Goal: Download file/media

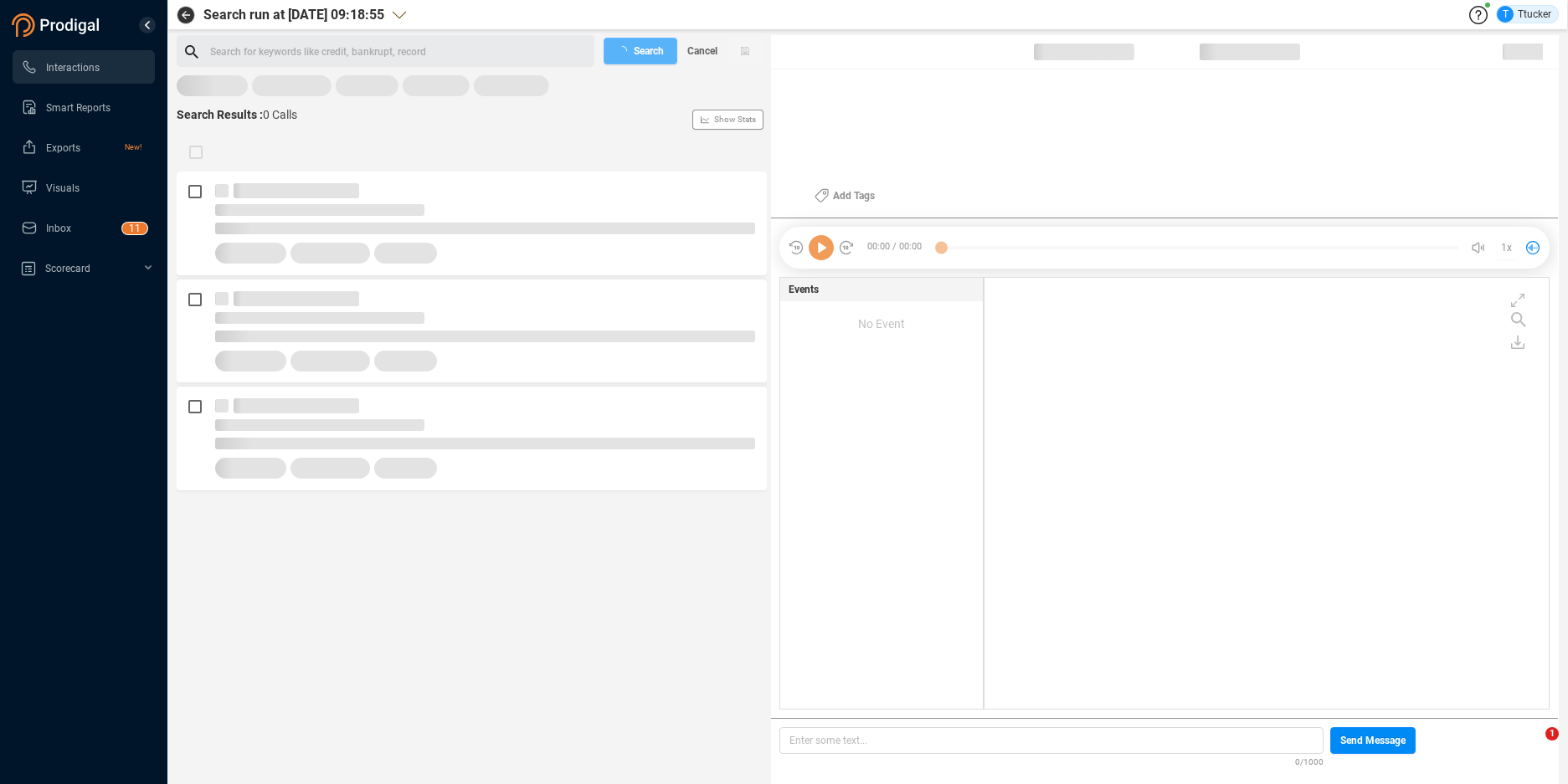
scroll to position [427, 556]
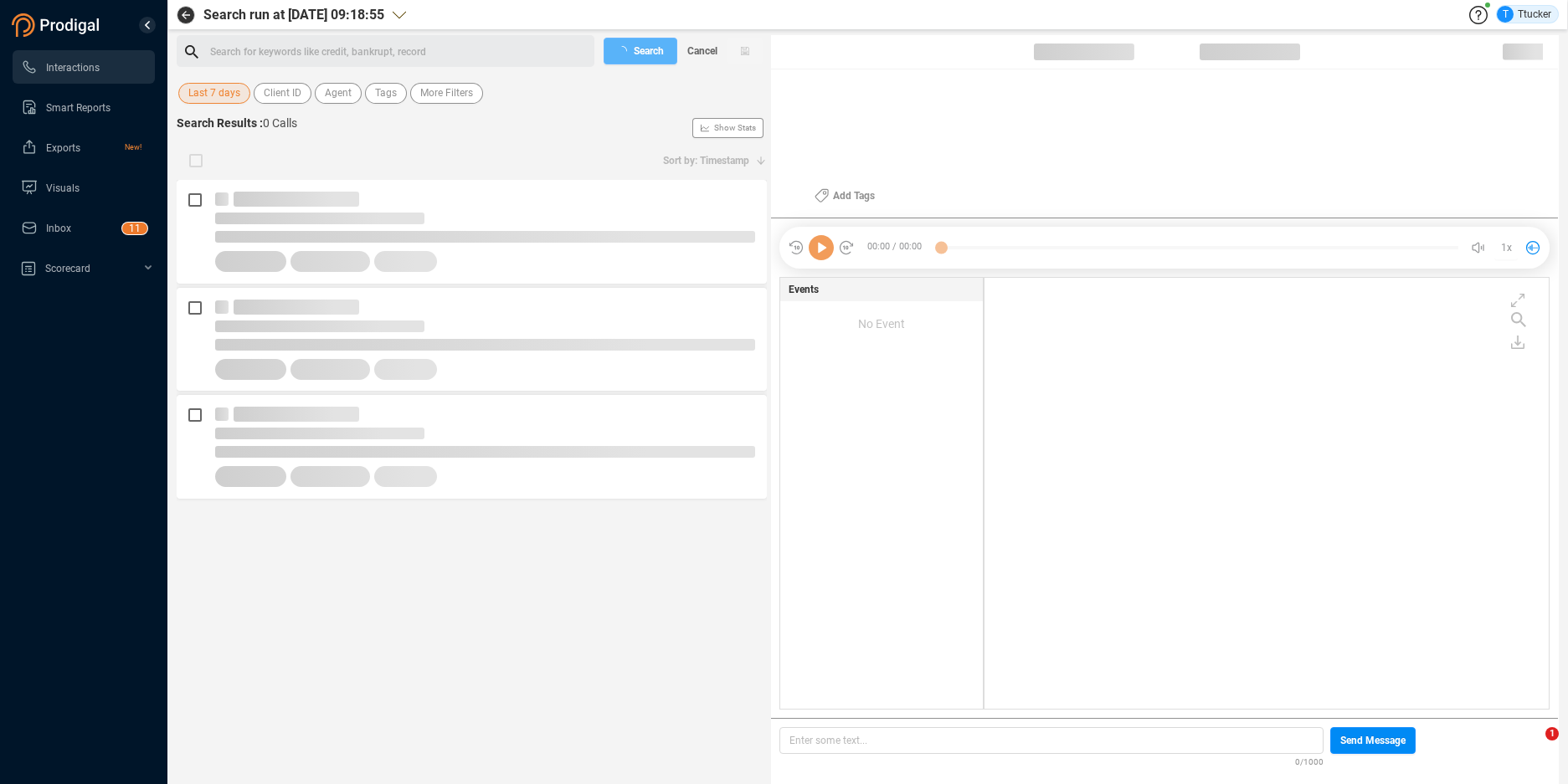
click at [229, 98] on span "Last 7 days" at bounding box center [214, 93] width 52 height 21
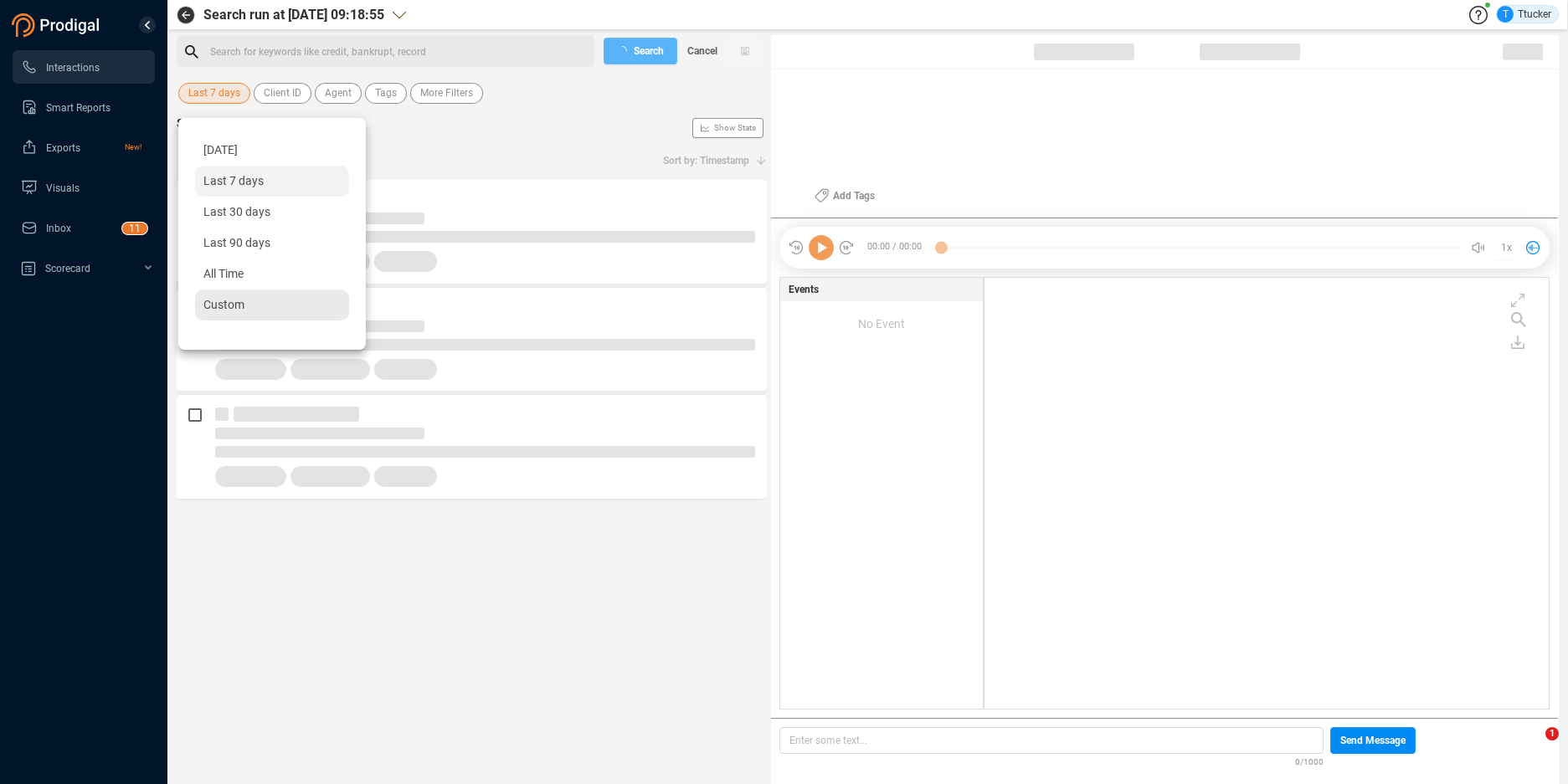
click at [282, 294] on div "Custom" at bounding box center [271, 304] width 154 height 31
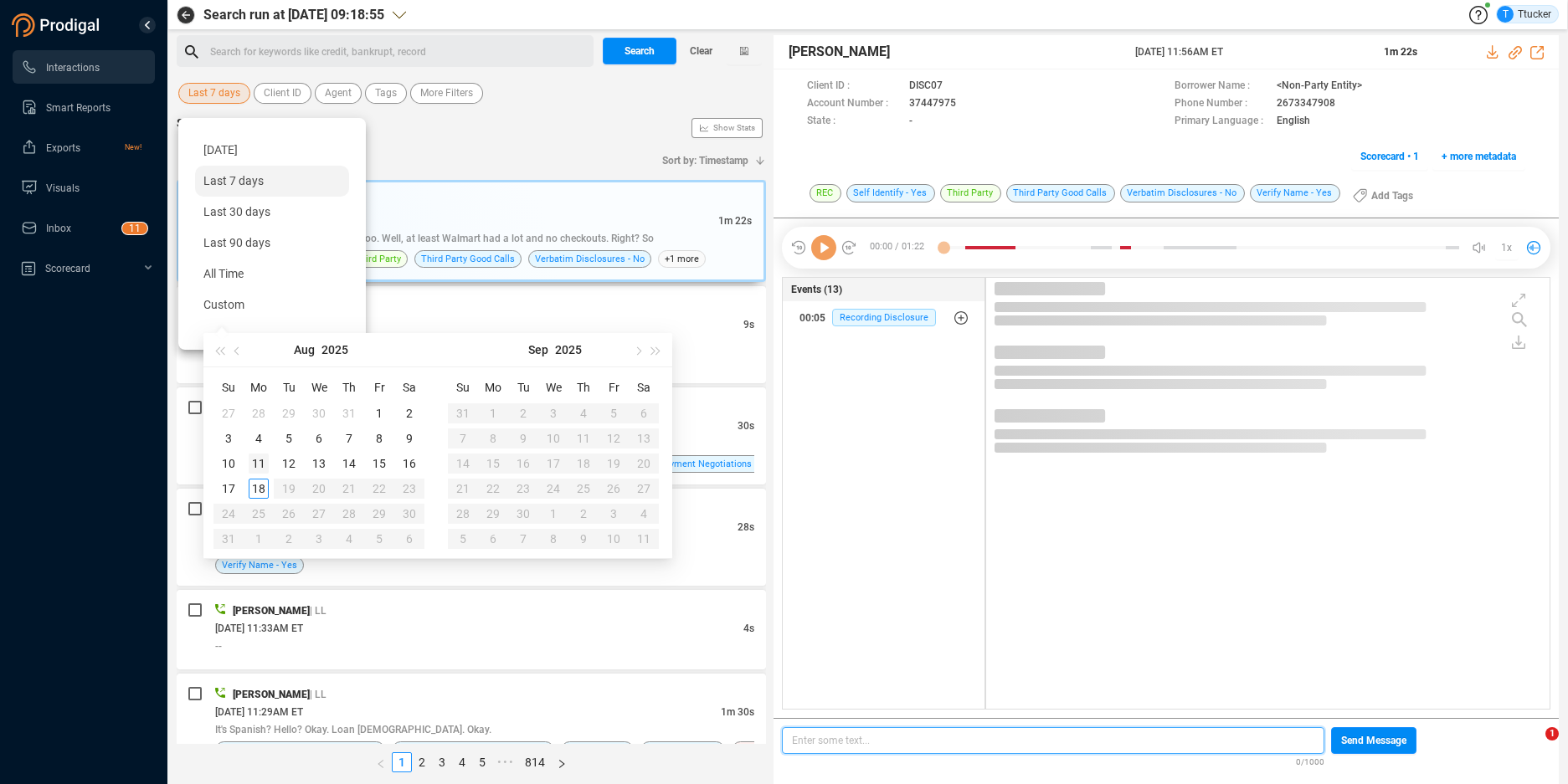
type input "[DATE]"
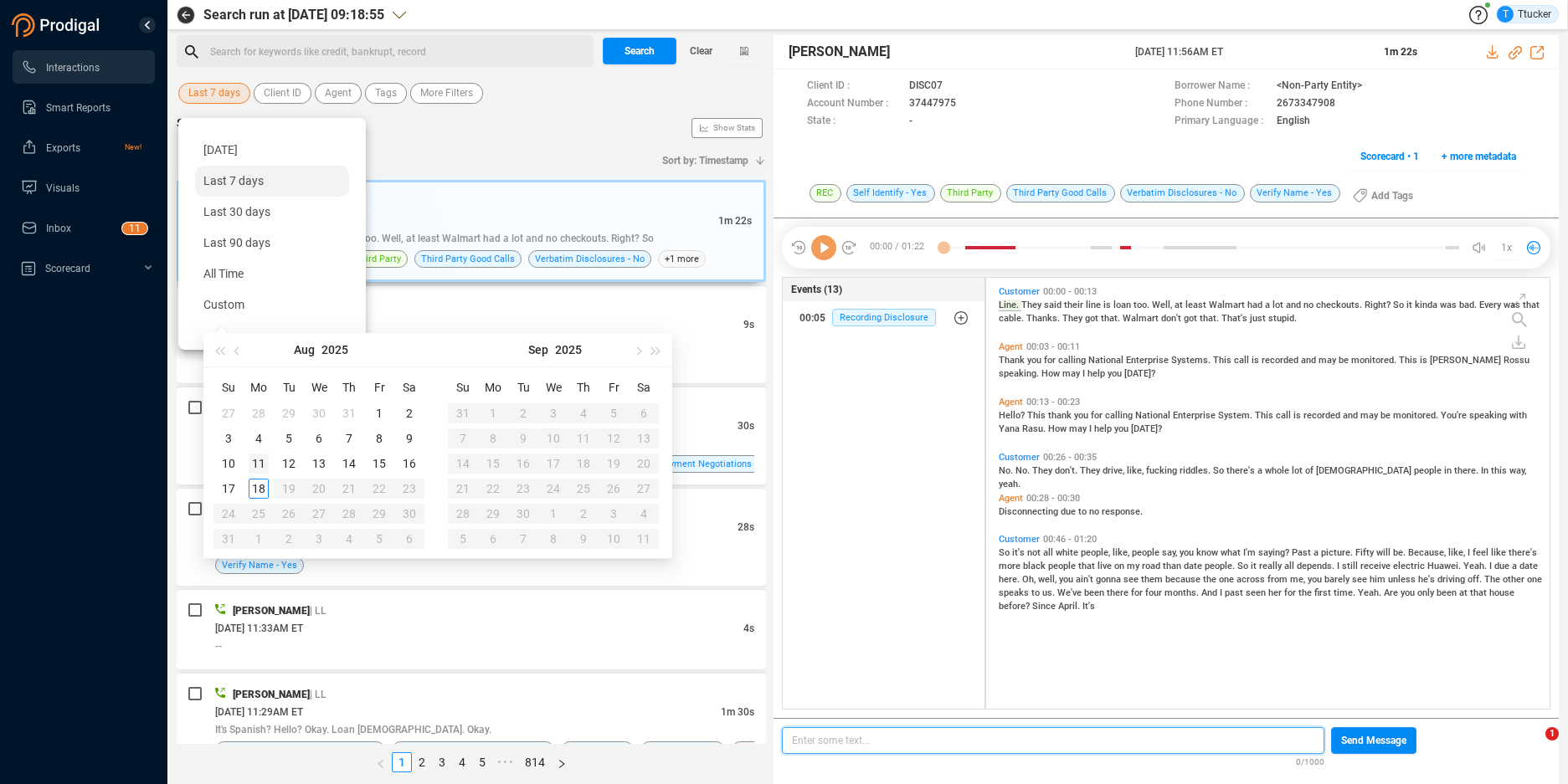
scroll to position [5, 9]
click at [251, 462] on div "11" at bounding box center [259, 463] width 20 height 20
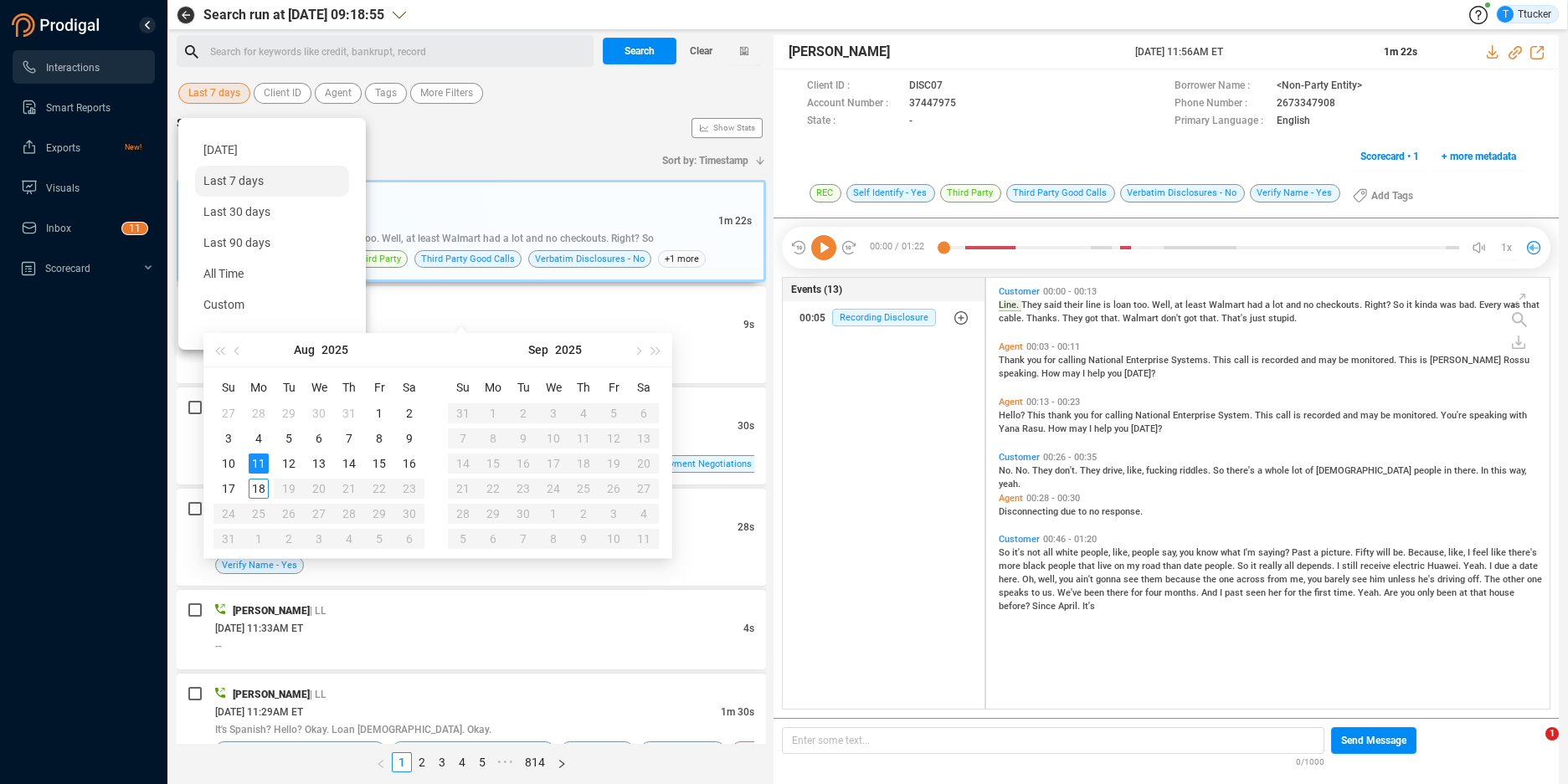
type input "[DATE]"
click at [386, 466] on div "15" at bounding box center [379, 463] width 20 height 20
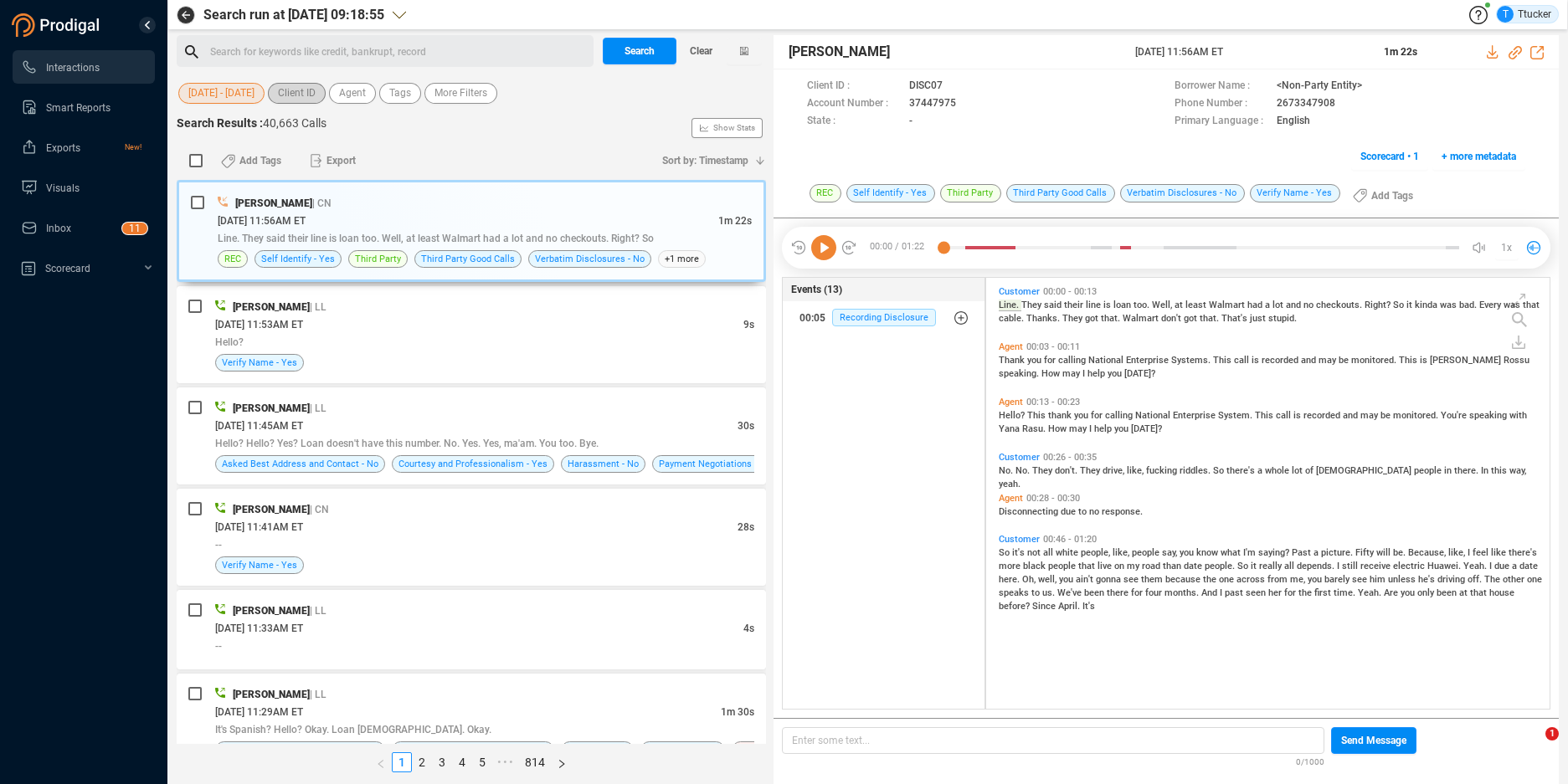
click at [326, 98] on button "Client ID" at bounding box center [296, 93] width 57 height 21
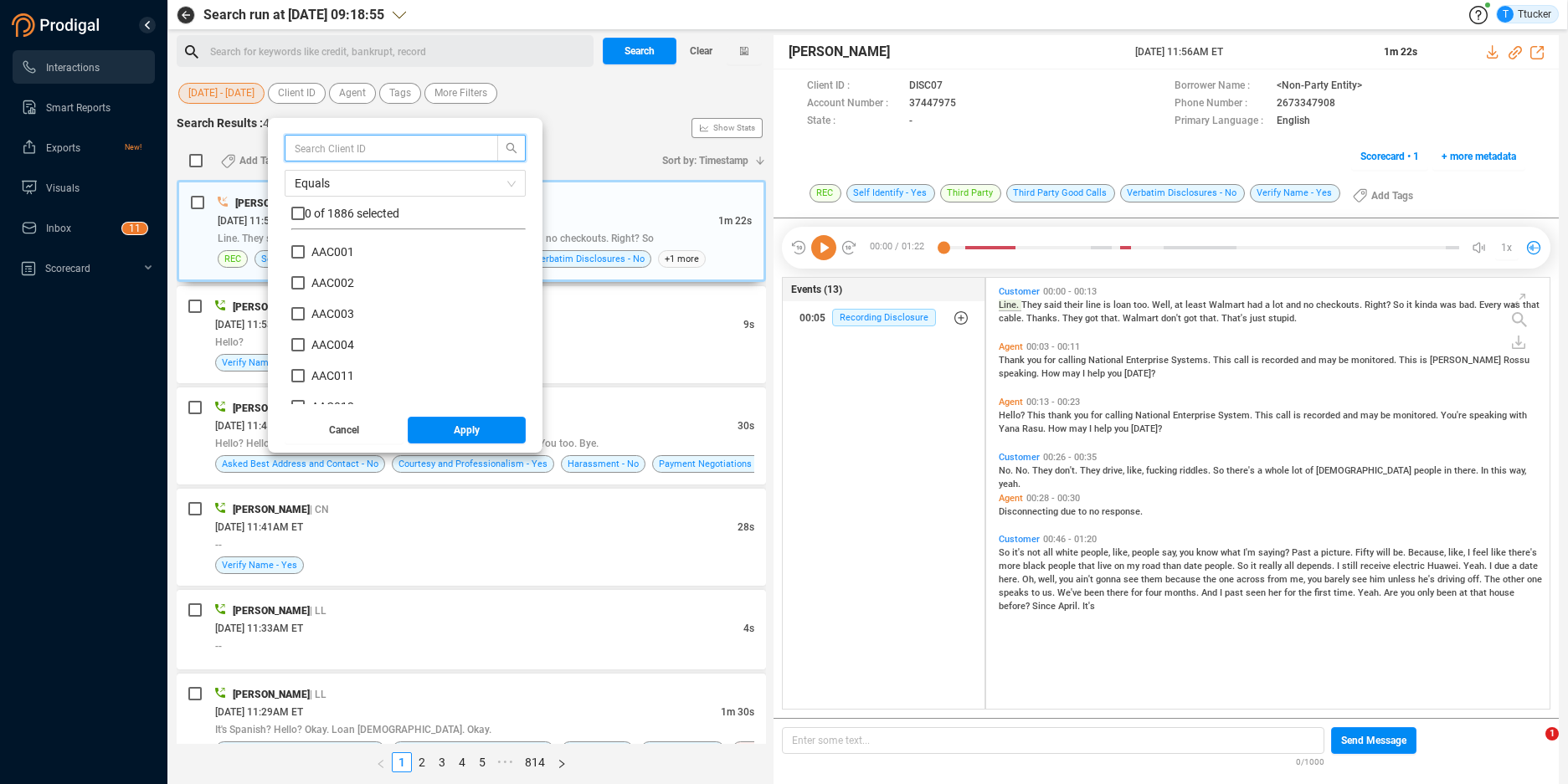
scroll to position [156, 226]
click at [331, 148] on input "text" at bounding box center [382, 147] width 177 height 19
type input "smb"
click at [305, 208] on input "checkbox" at bounding box center [298, 214] width 14 height 14
checkbox input "true"
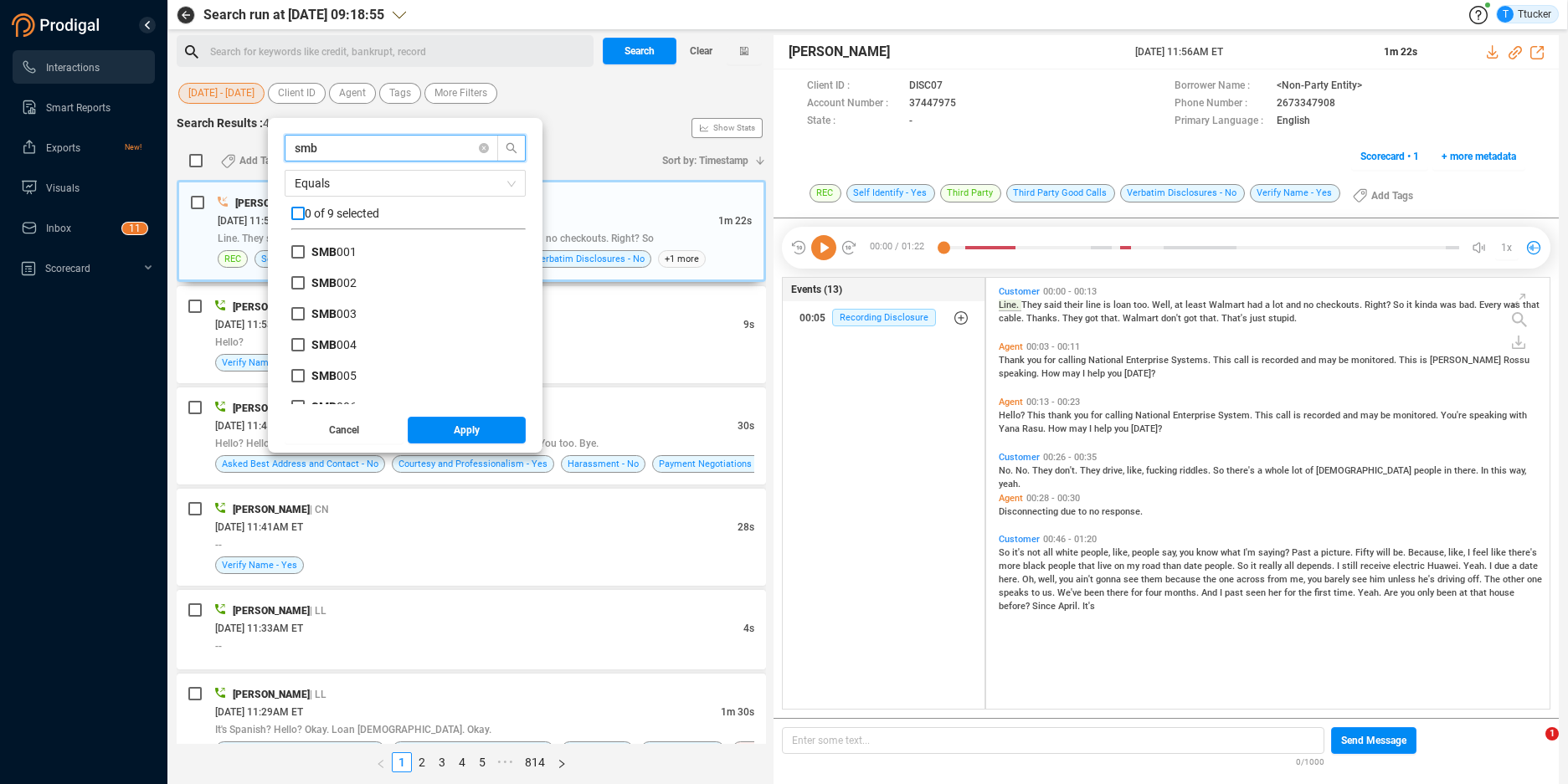
checkbox input "true"
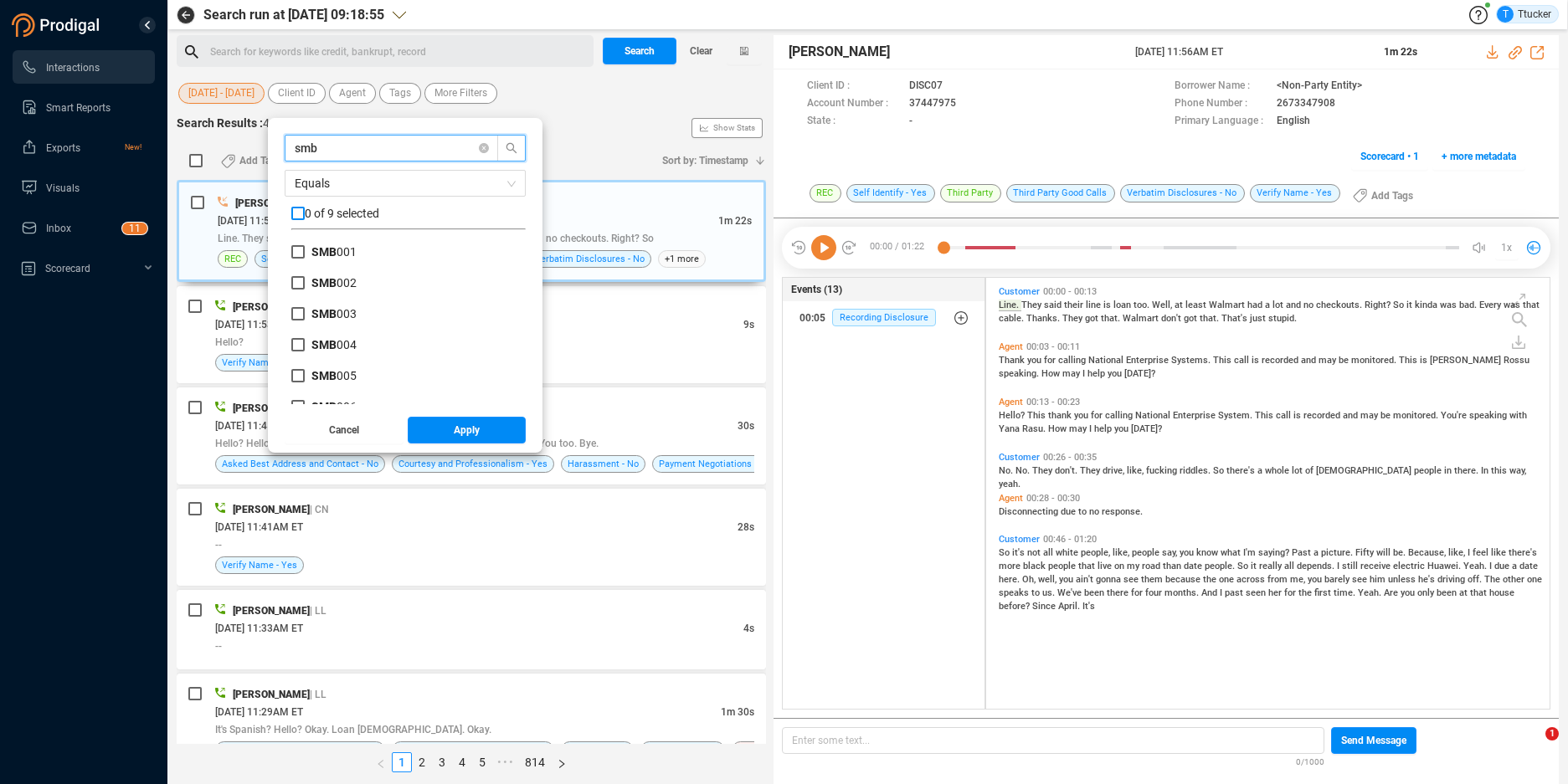
checkbox input "true"
click at [454, 427] on button "Apply" at bounding box center [468, 430] width 119 height 27
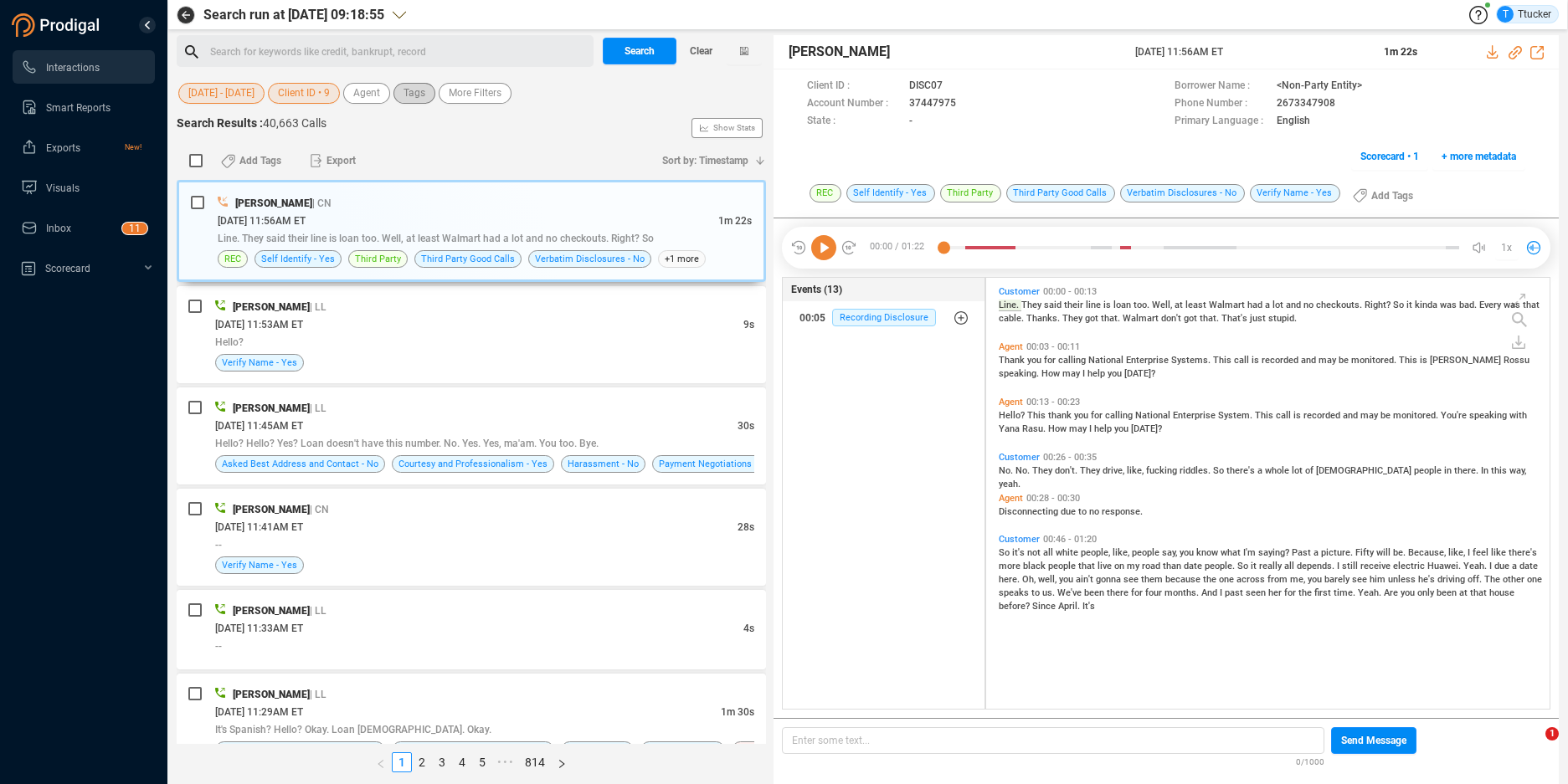
click at [409, 93] on span "Tags" at bounding box center [414, 93] width 22 height 21
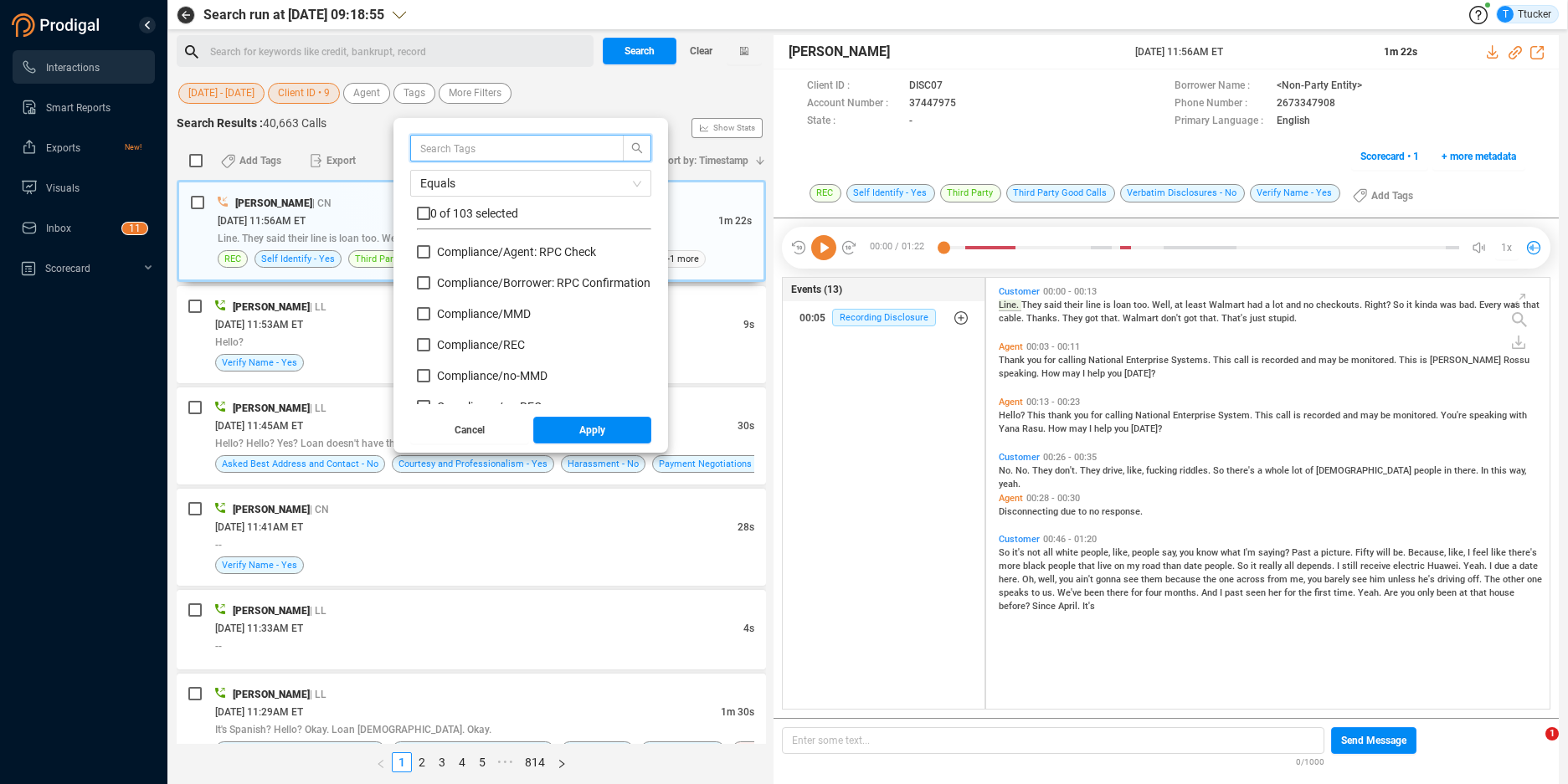
click at [501, 272] on div "Compliance/ Agent: RPC Check" at bounding box center [534, 258] width 235 height 31
click at [504, 279] on span "Compliance/ Borrower: RPC Confirmation" at bounding box center [543, 283] width 213 height 14
click at [430, 279] on input "Compliance/ Borrower: RPC Confirmation" at bounding box center [424, 283] width 14 height 14
checkbox input "true"
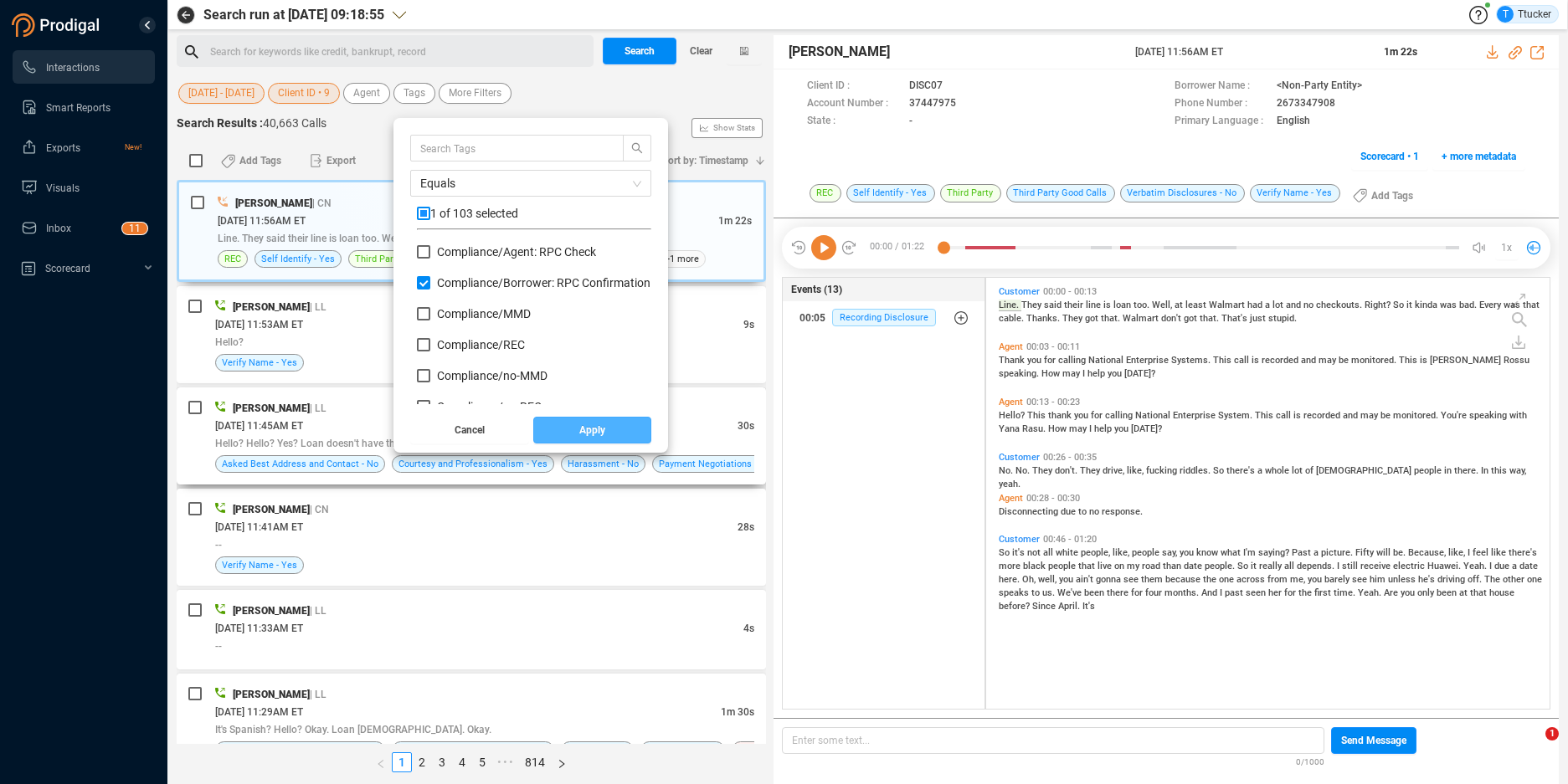
click at [582, 426] on button "Apply" at bounding box center [592, 430] width 119 height 27
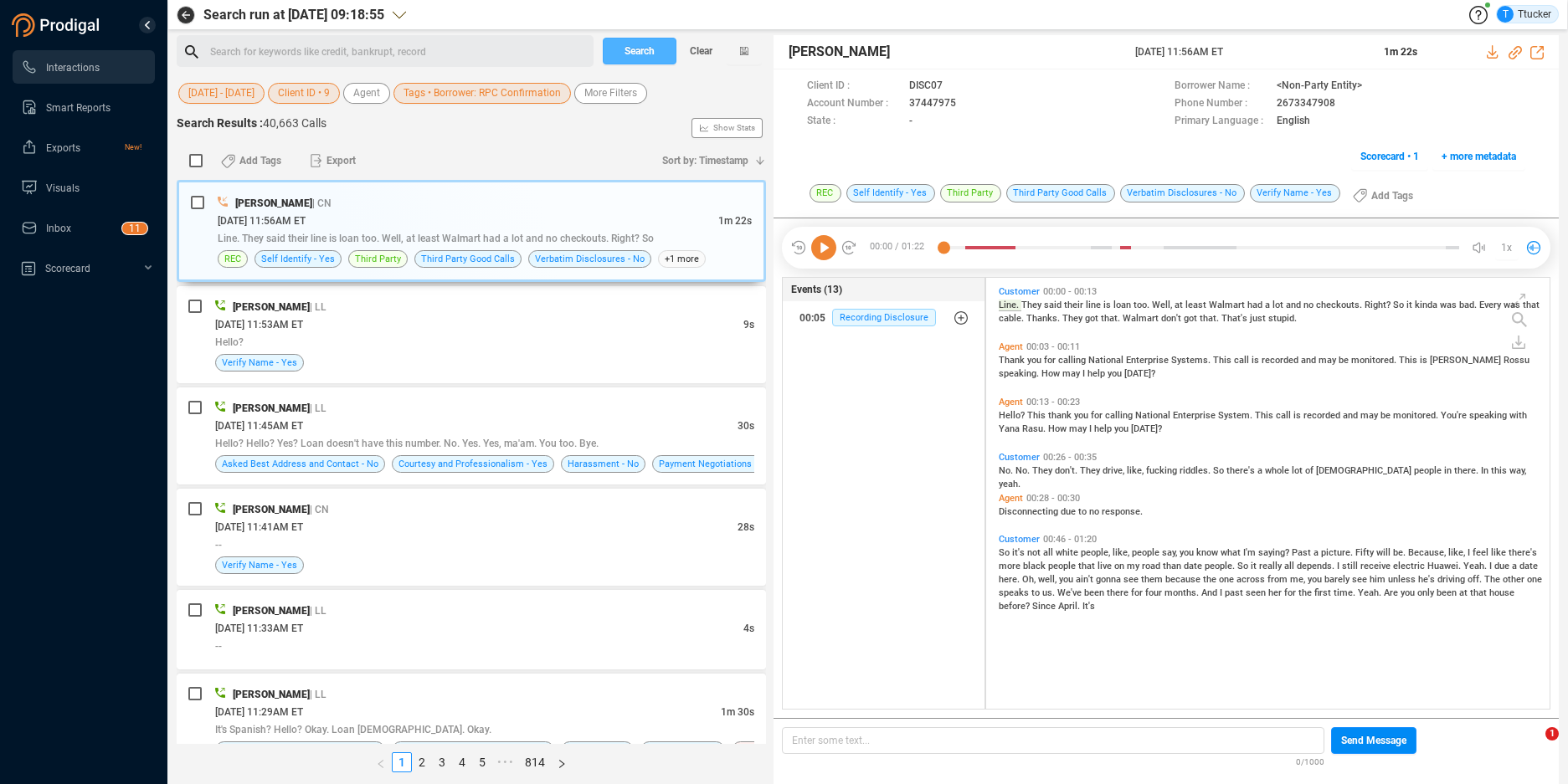
click at [628, 42] on span "Search" at bounding box center [639, 50] width 30 height 27
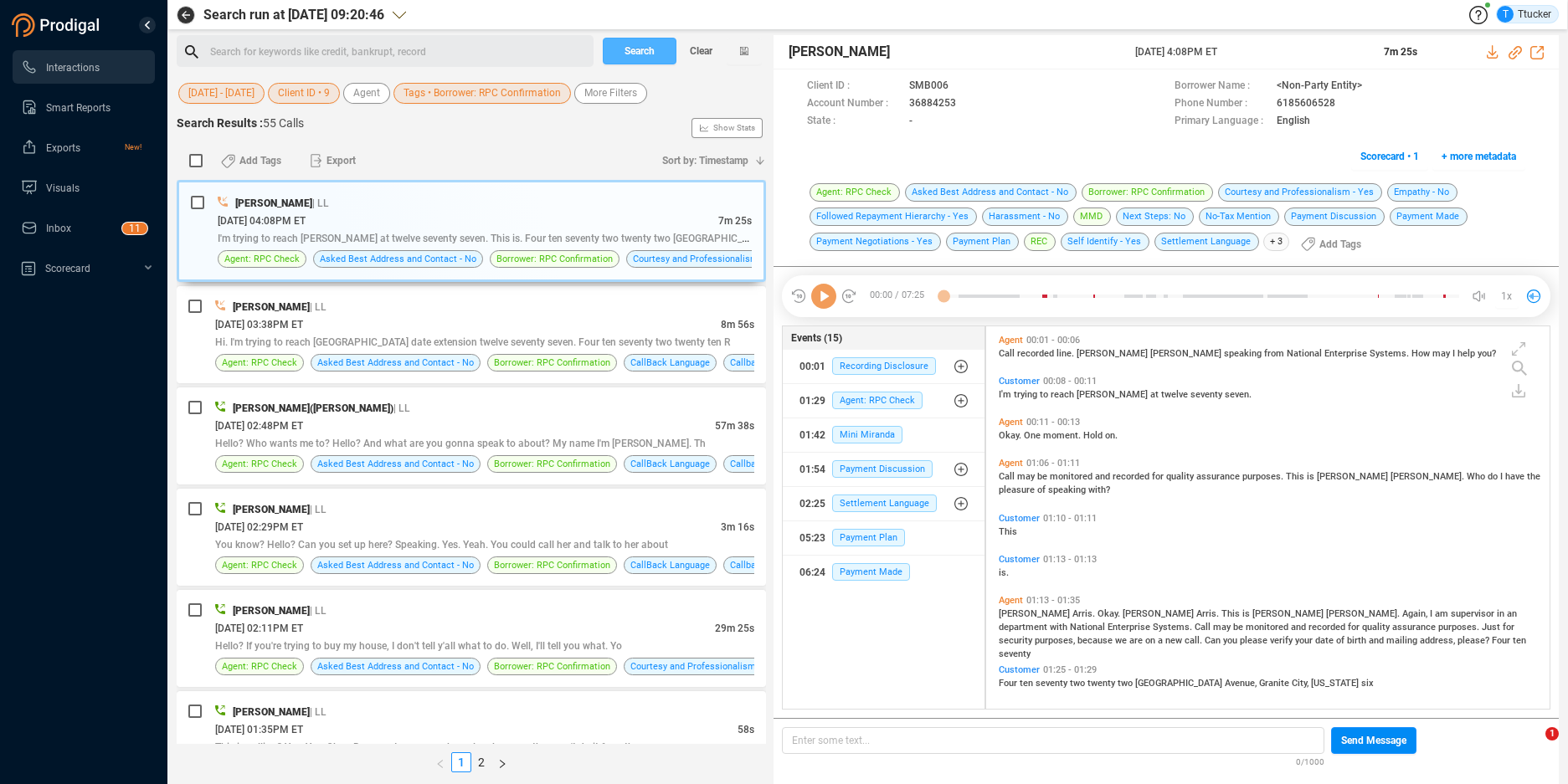
scroll to position [378, 554]
click at [201, 158] on input "checkbox" at bounding box center [196, 160] width 14 height 14
checkbox input "true"
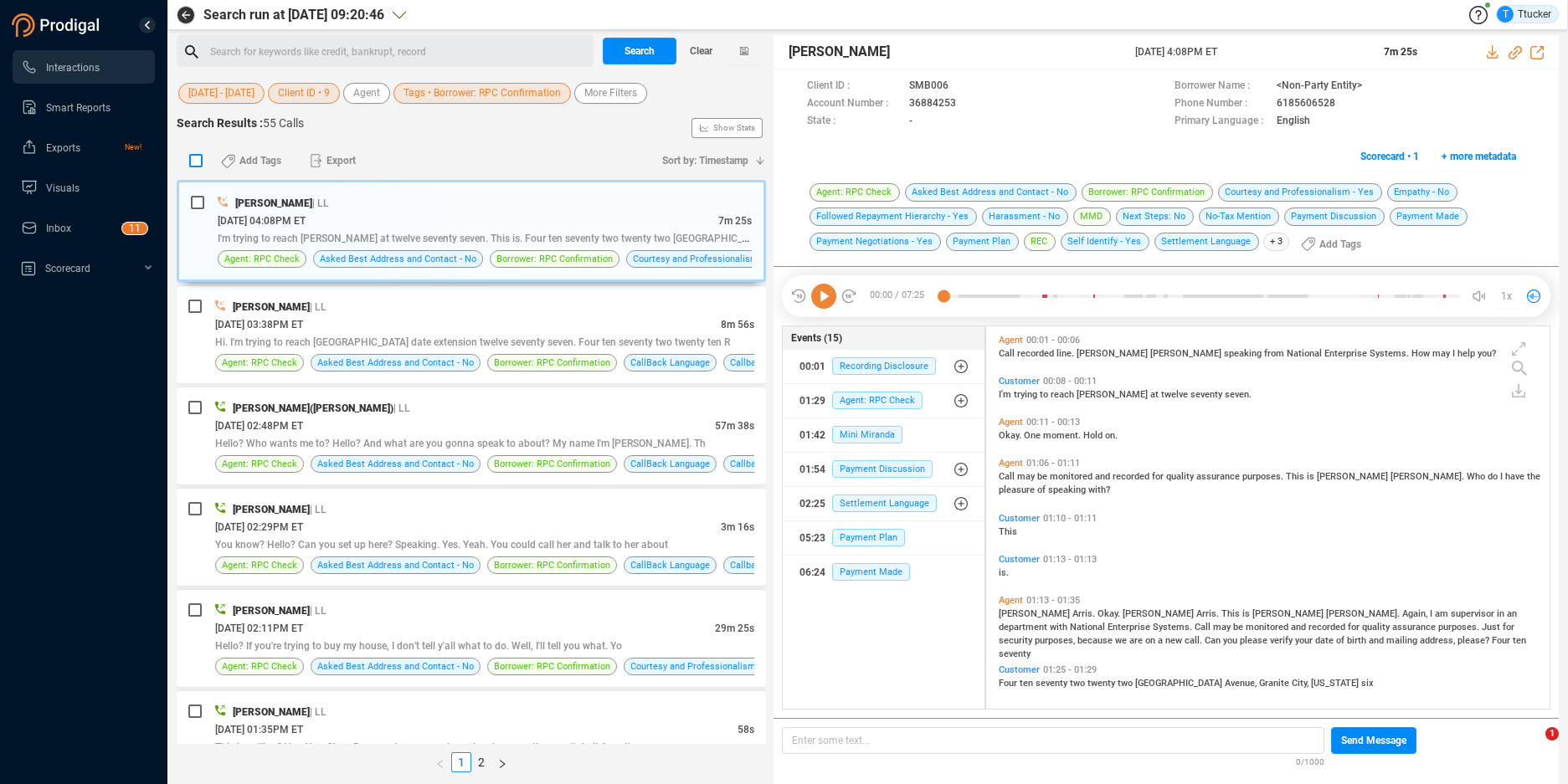
checkbox input "true"
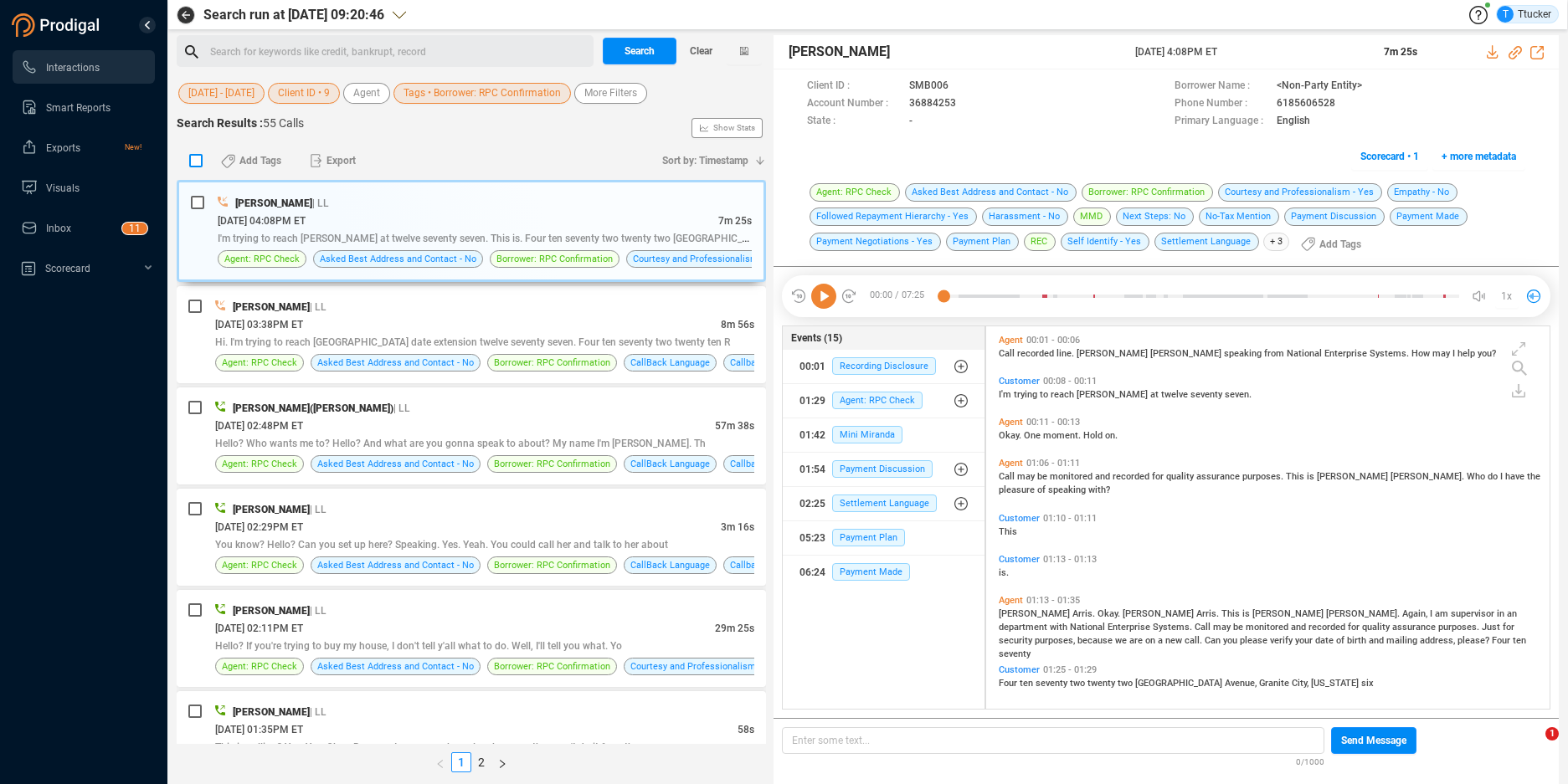
checkbox input "true"
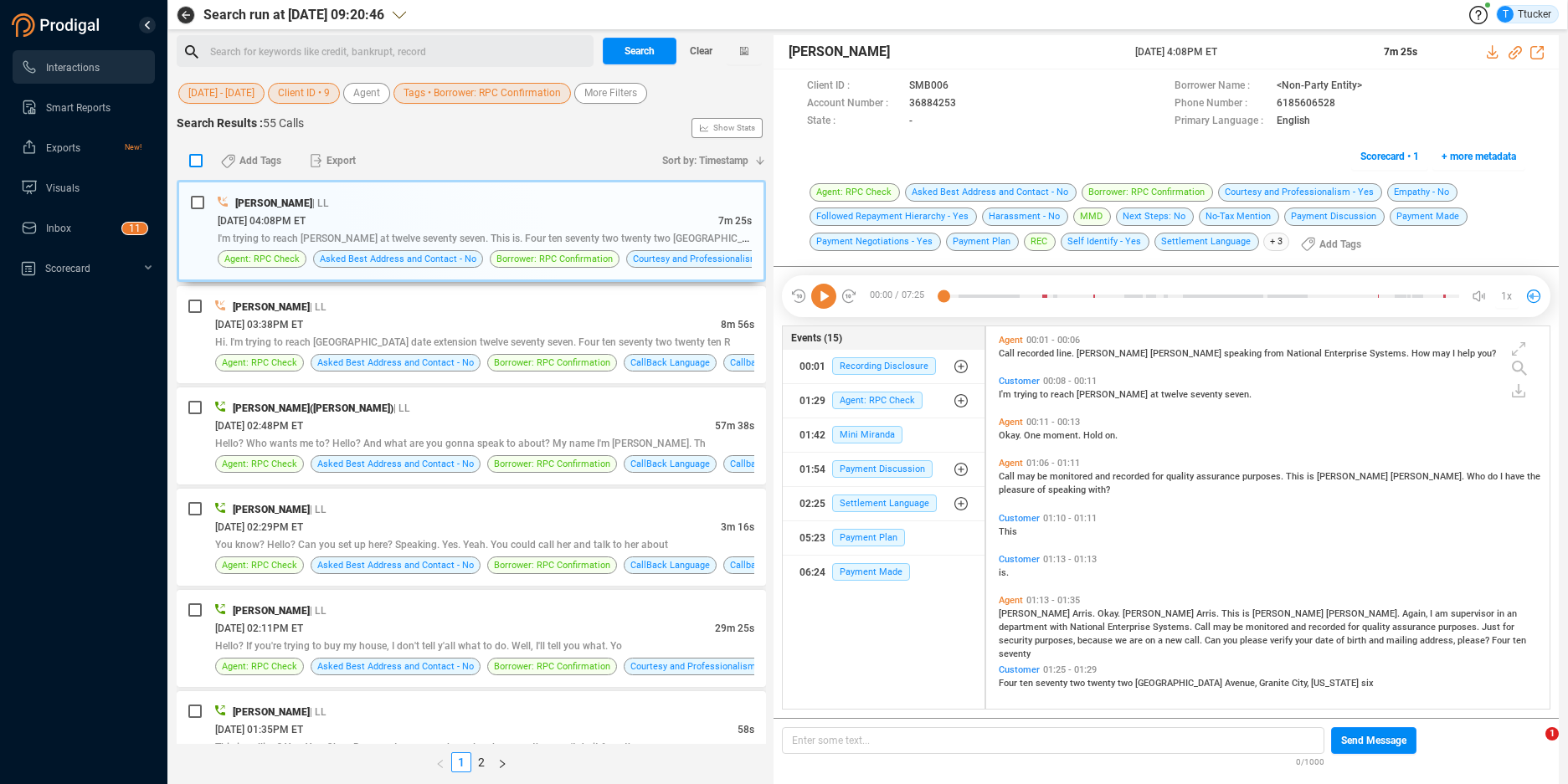
checkbox input "true"
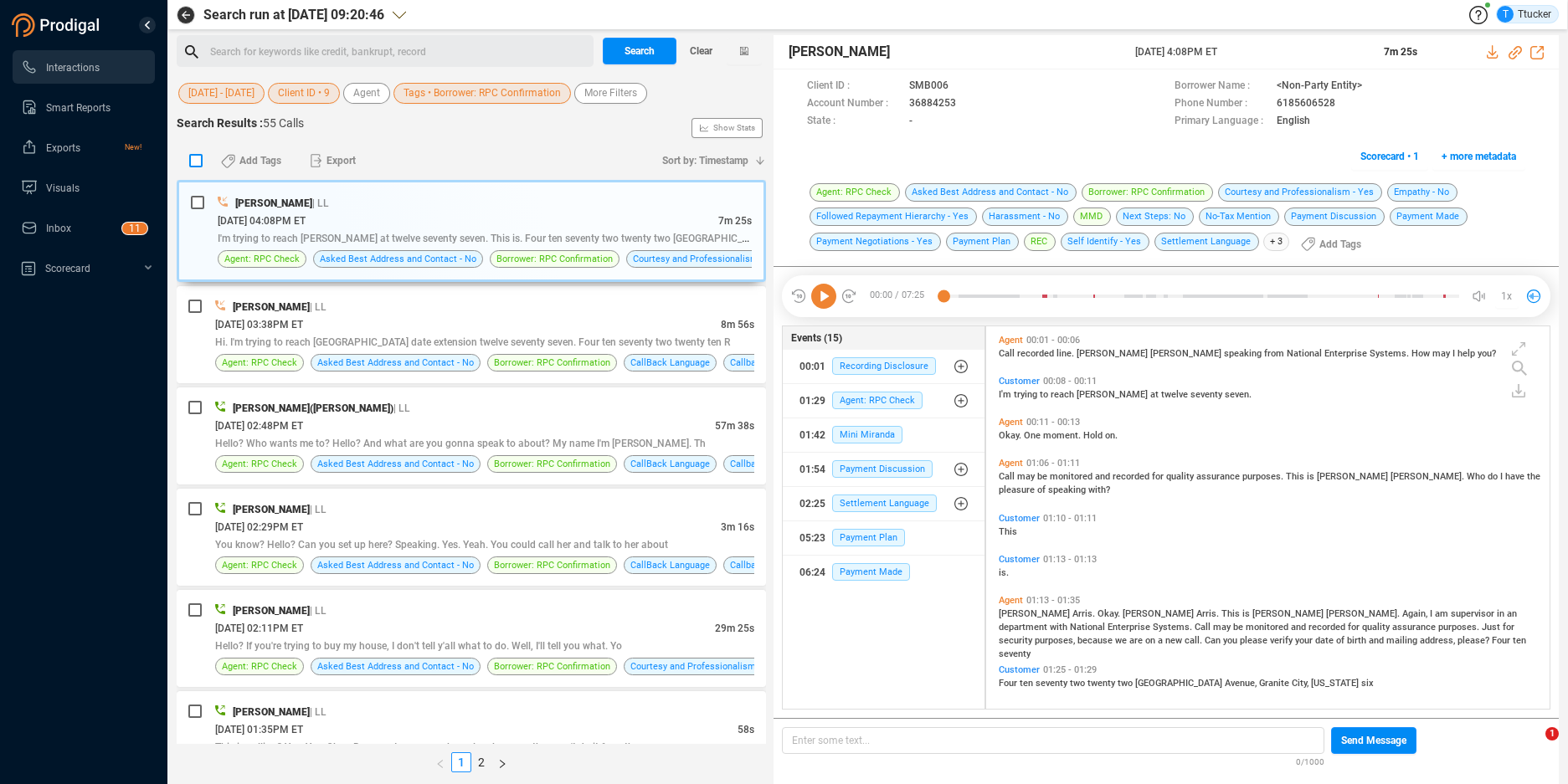
checkbox input "true"
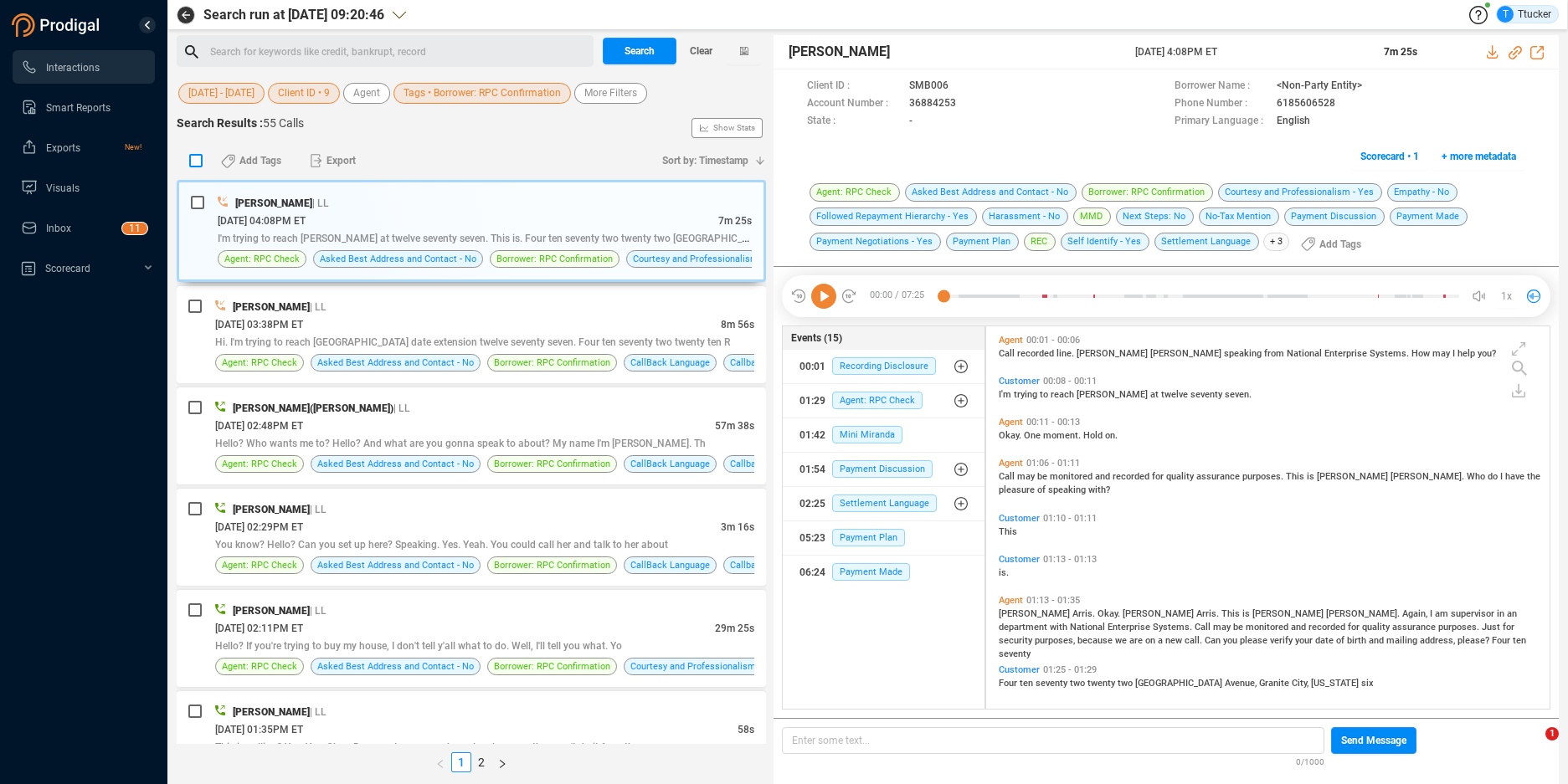
checkbox input "true"
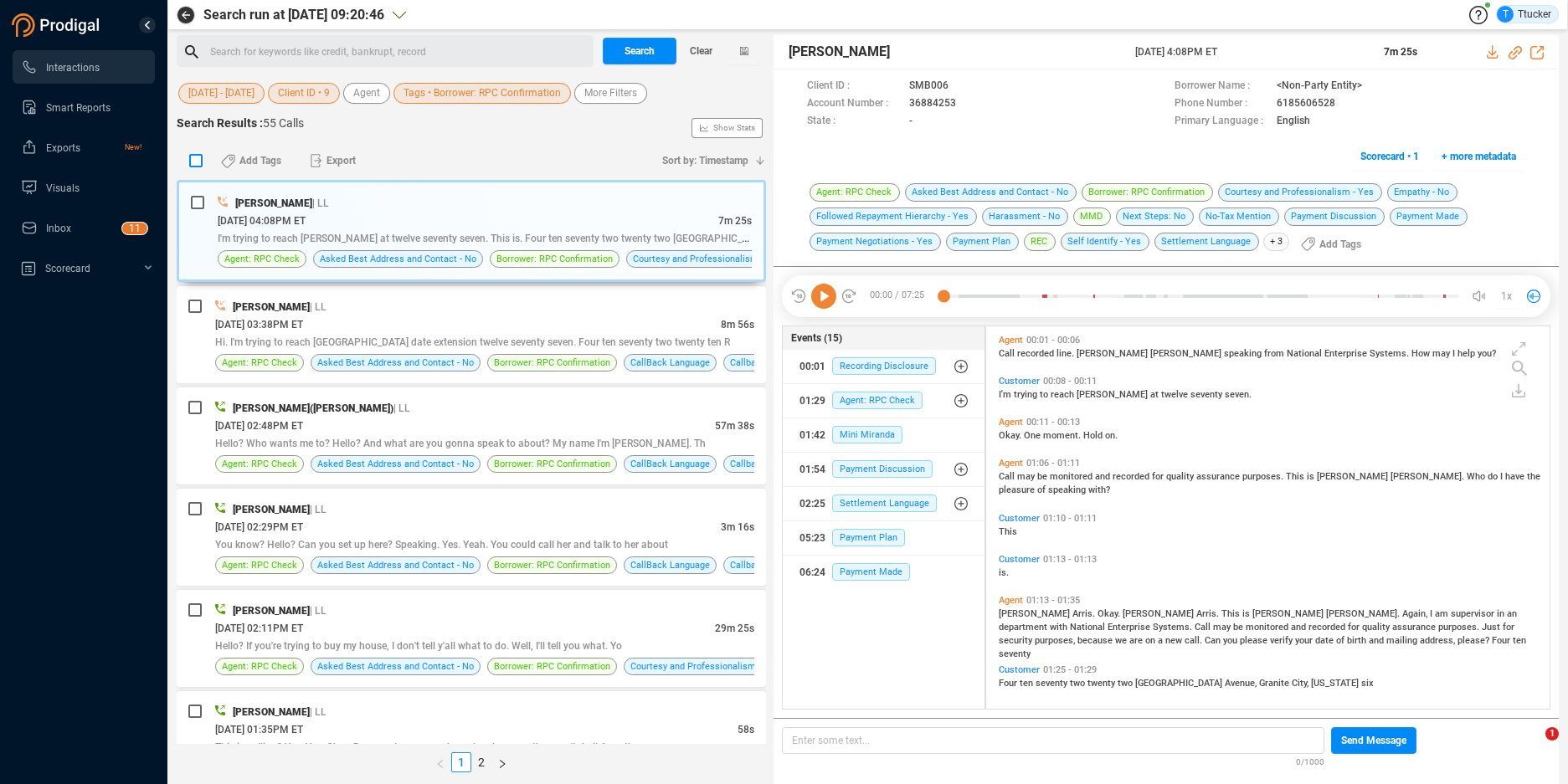
checkbox input "true"
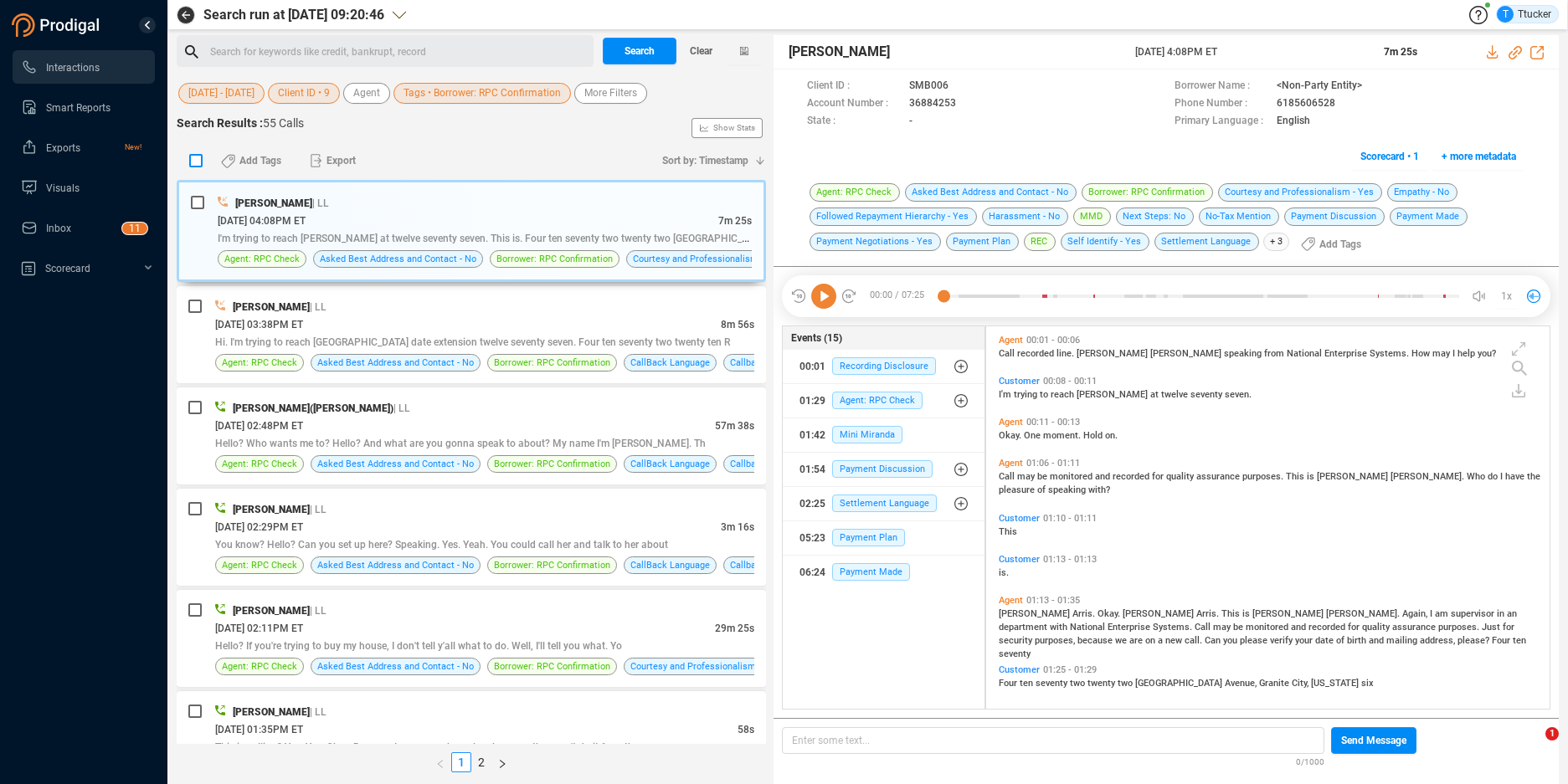
checkbox input "true"
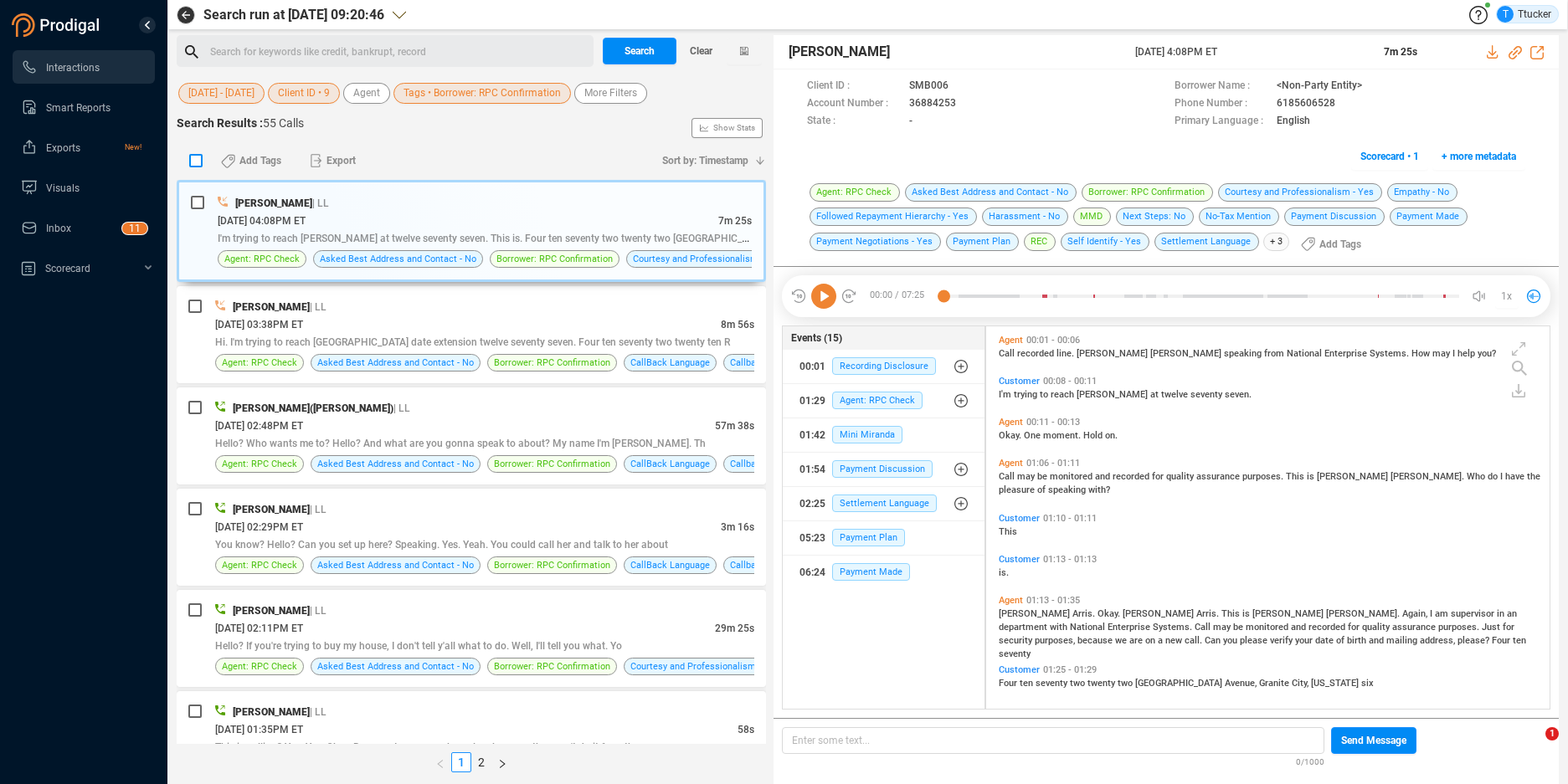
checkbox input "true"
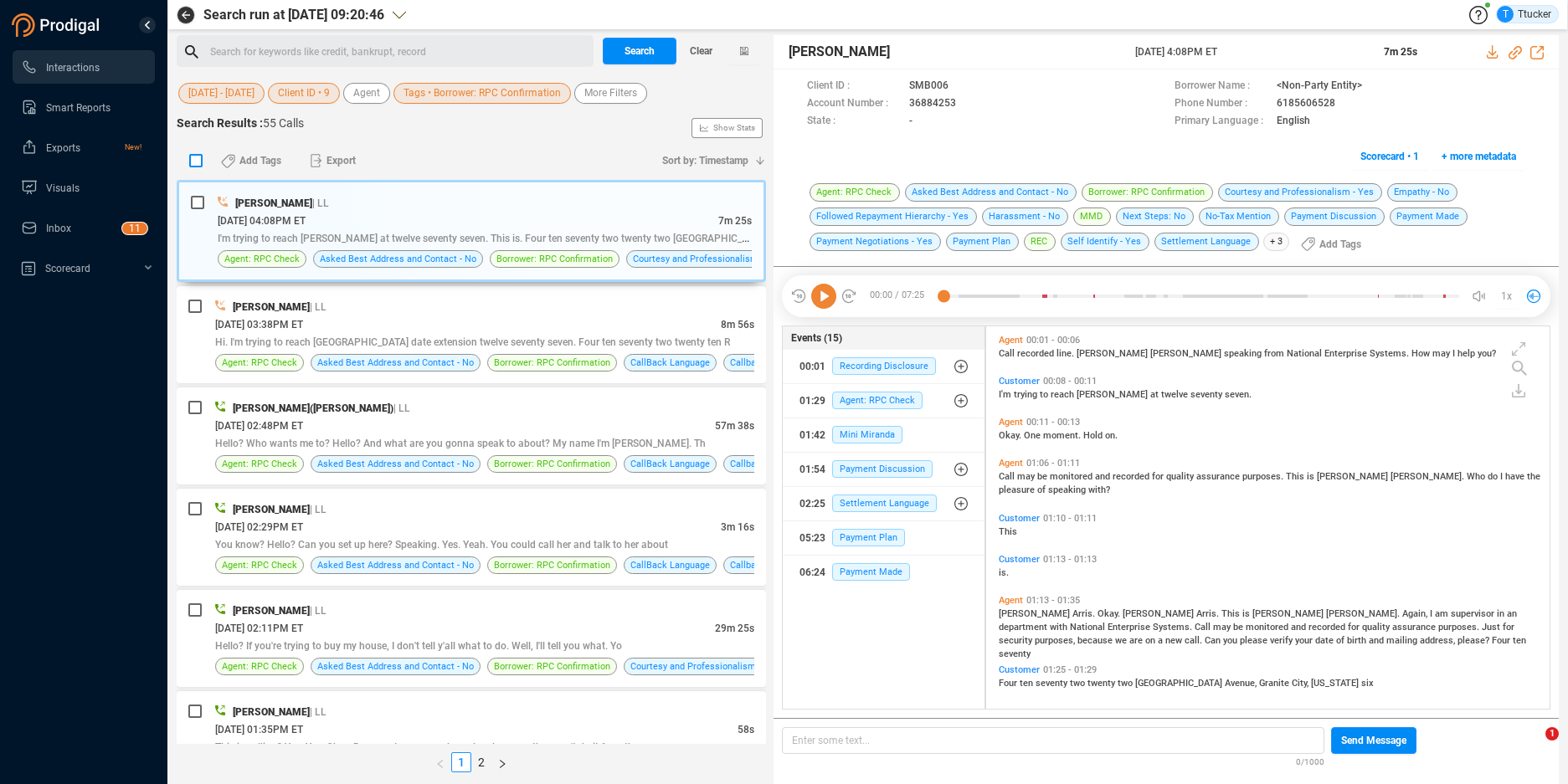
checkbox input "true"
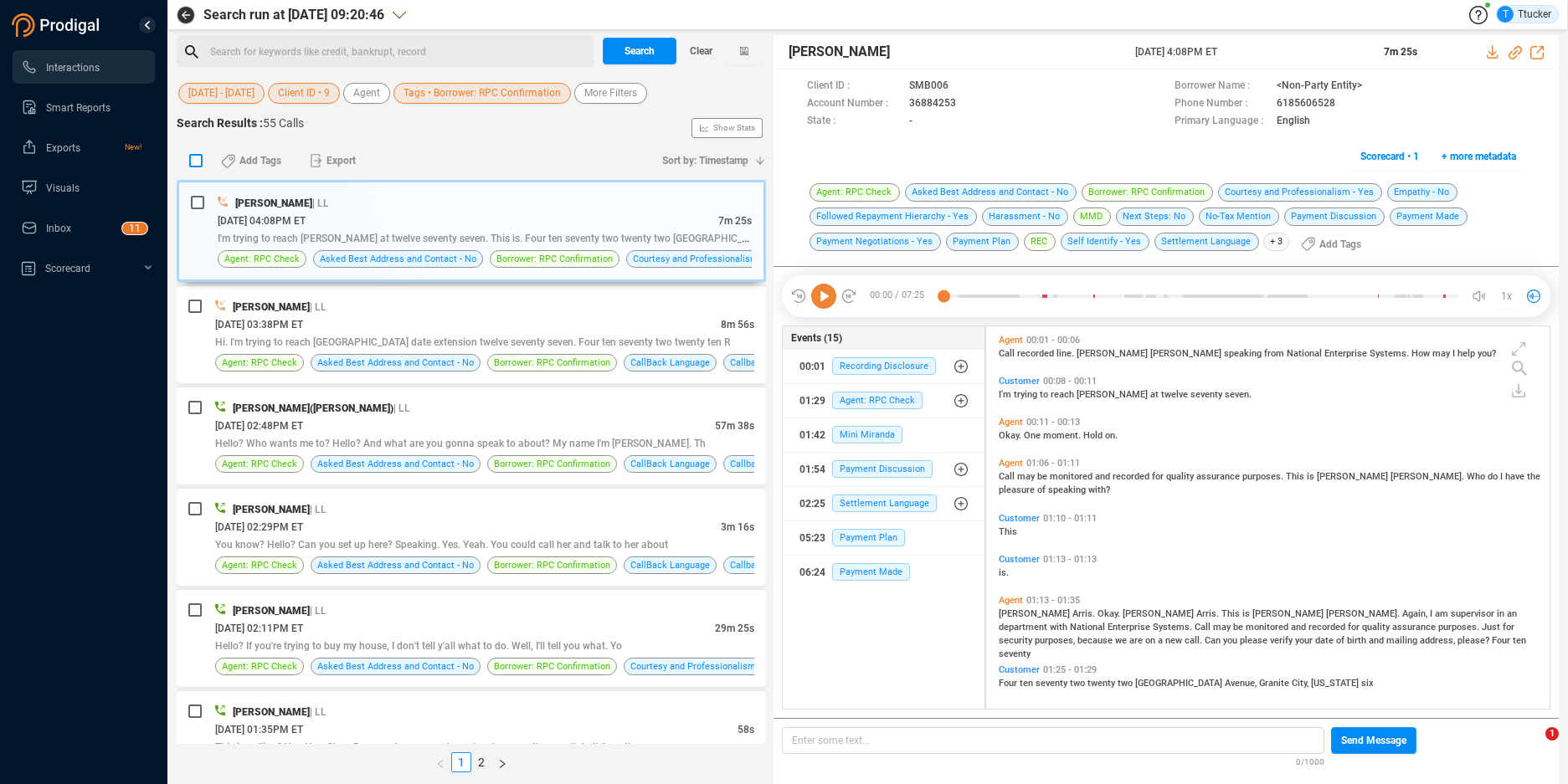
checkbox input "true"
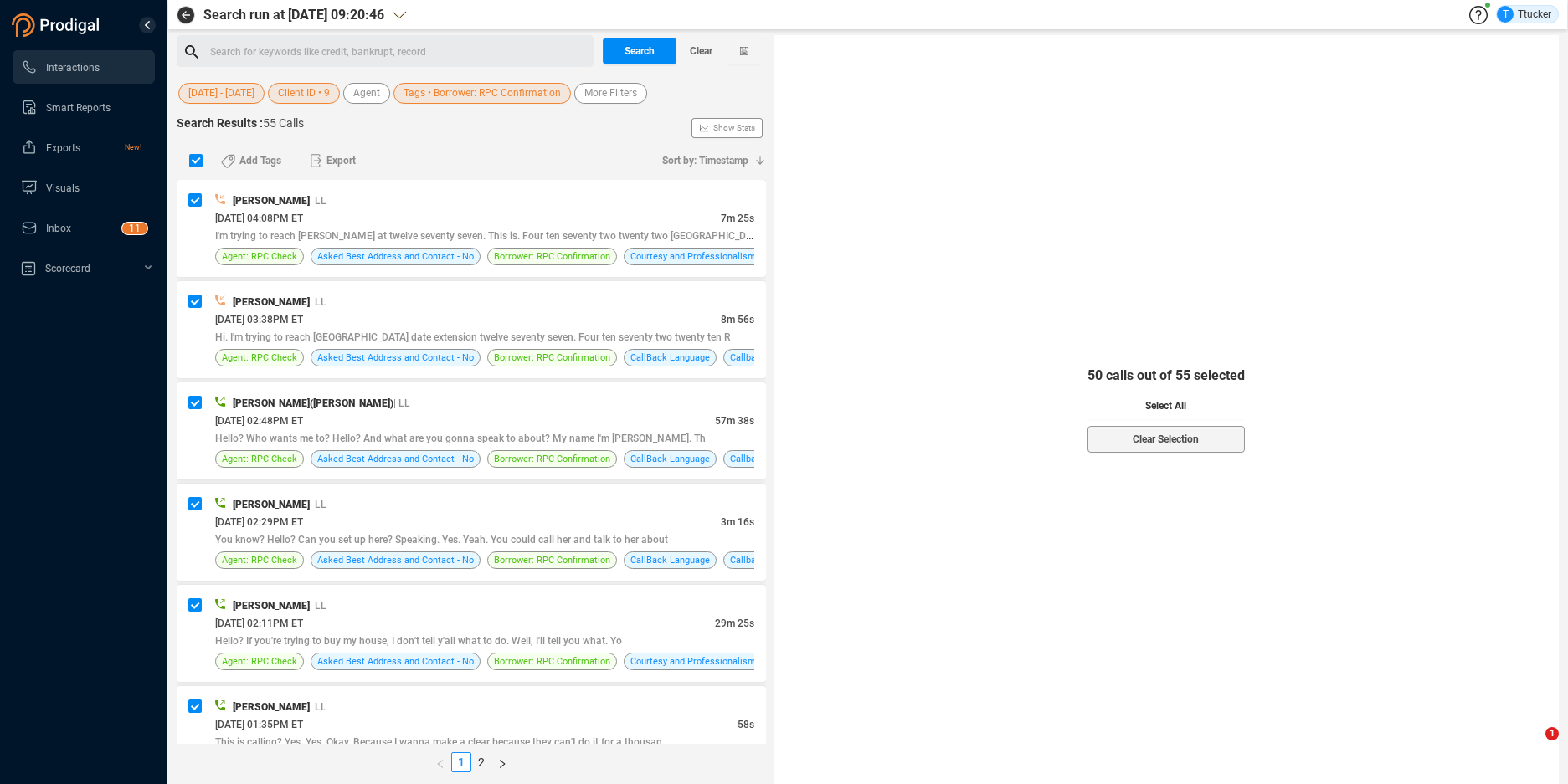
click at [1220, 418] on button "Select All" at bounding box center [1166, 405] width 157 height 27
click at [343, 158] on span "Export" at bounding box center [342, 160] width 30 height 27
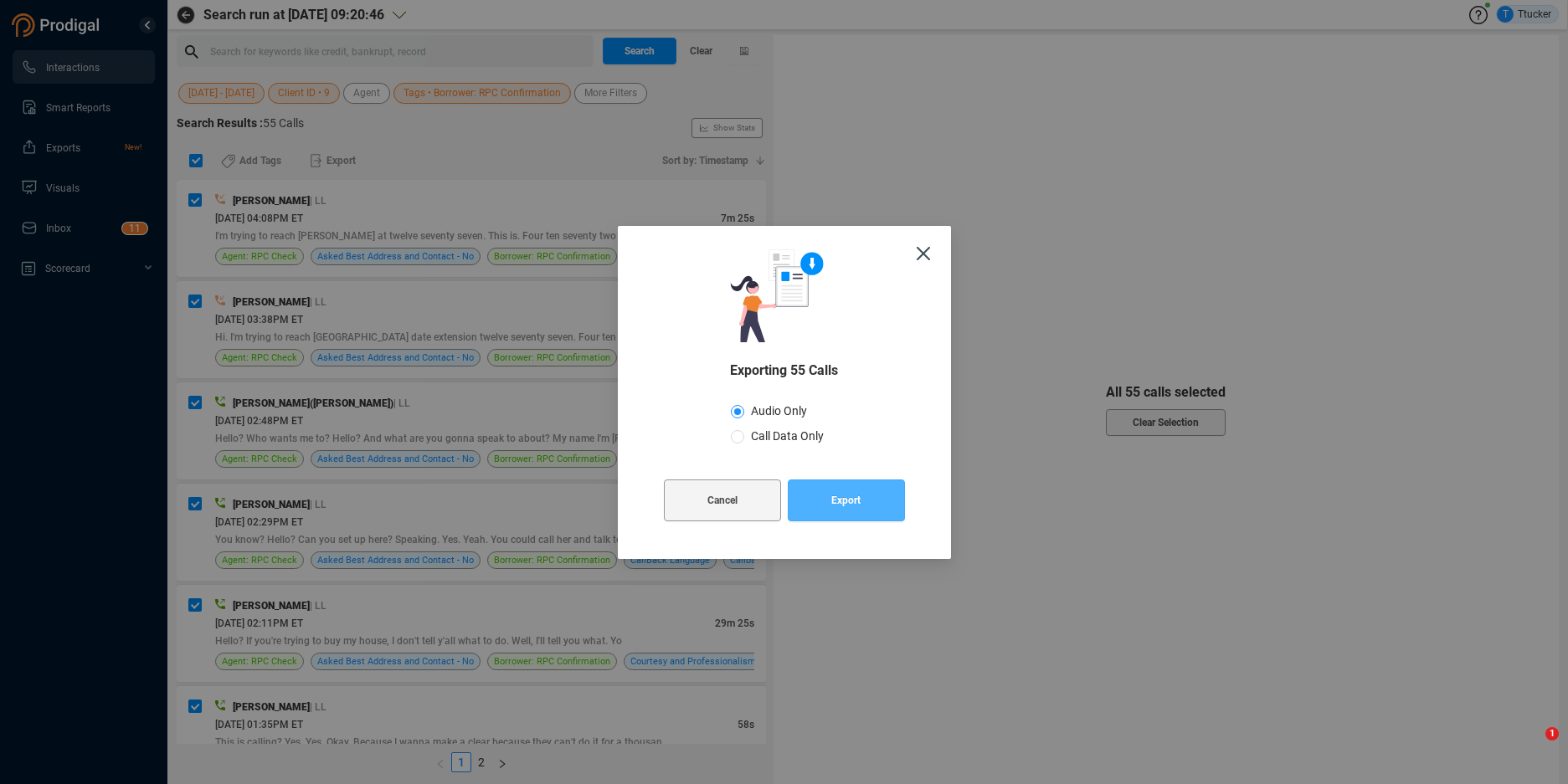
click at [866, 505] on button "Export" at bounding box center [846, 500] width 117 height 42
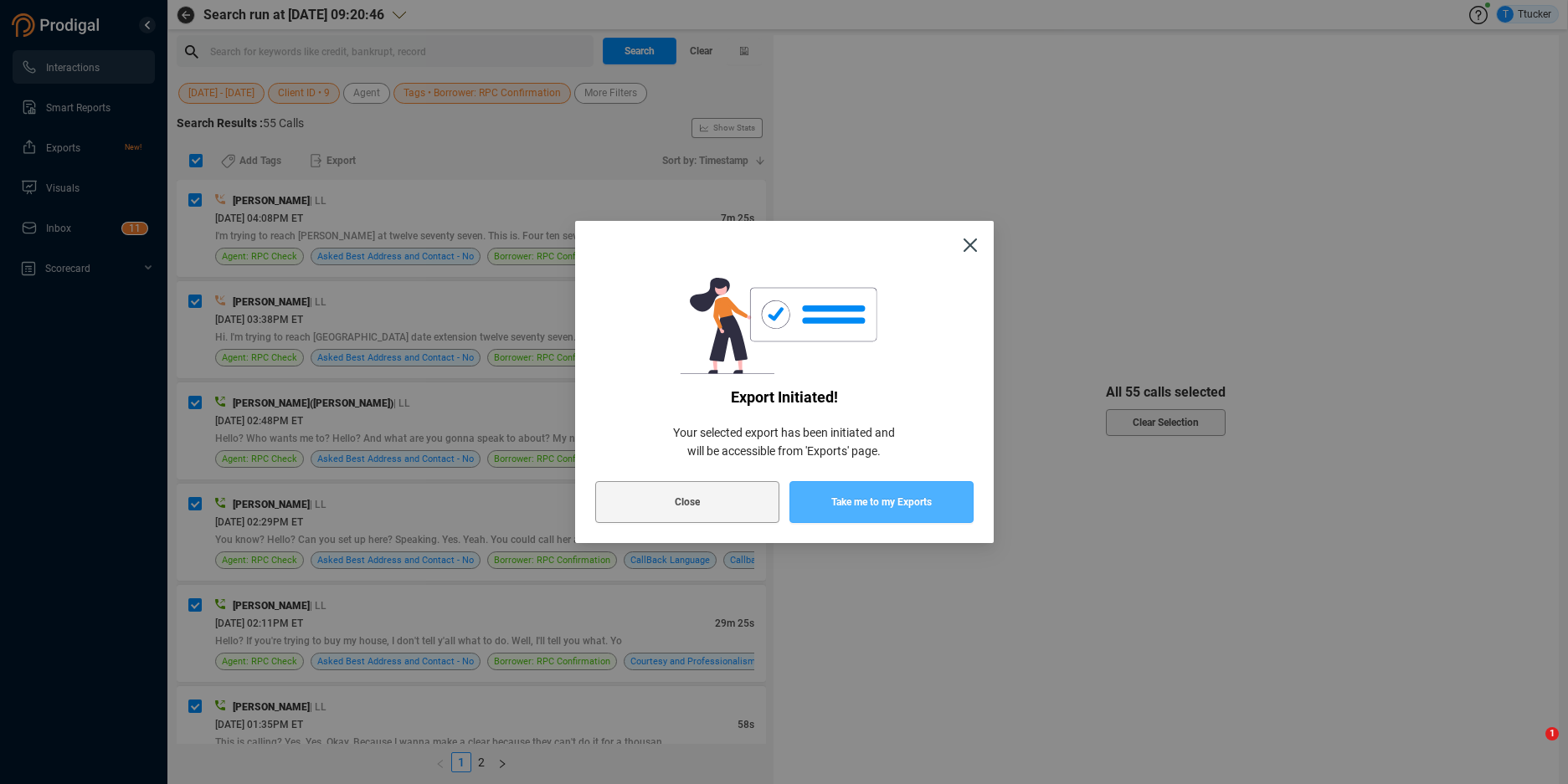
click at [913, 492] on span "Take me to my Exports" at bounding box center [881, 502] width 100 height 42
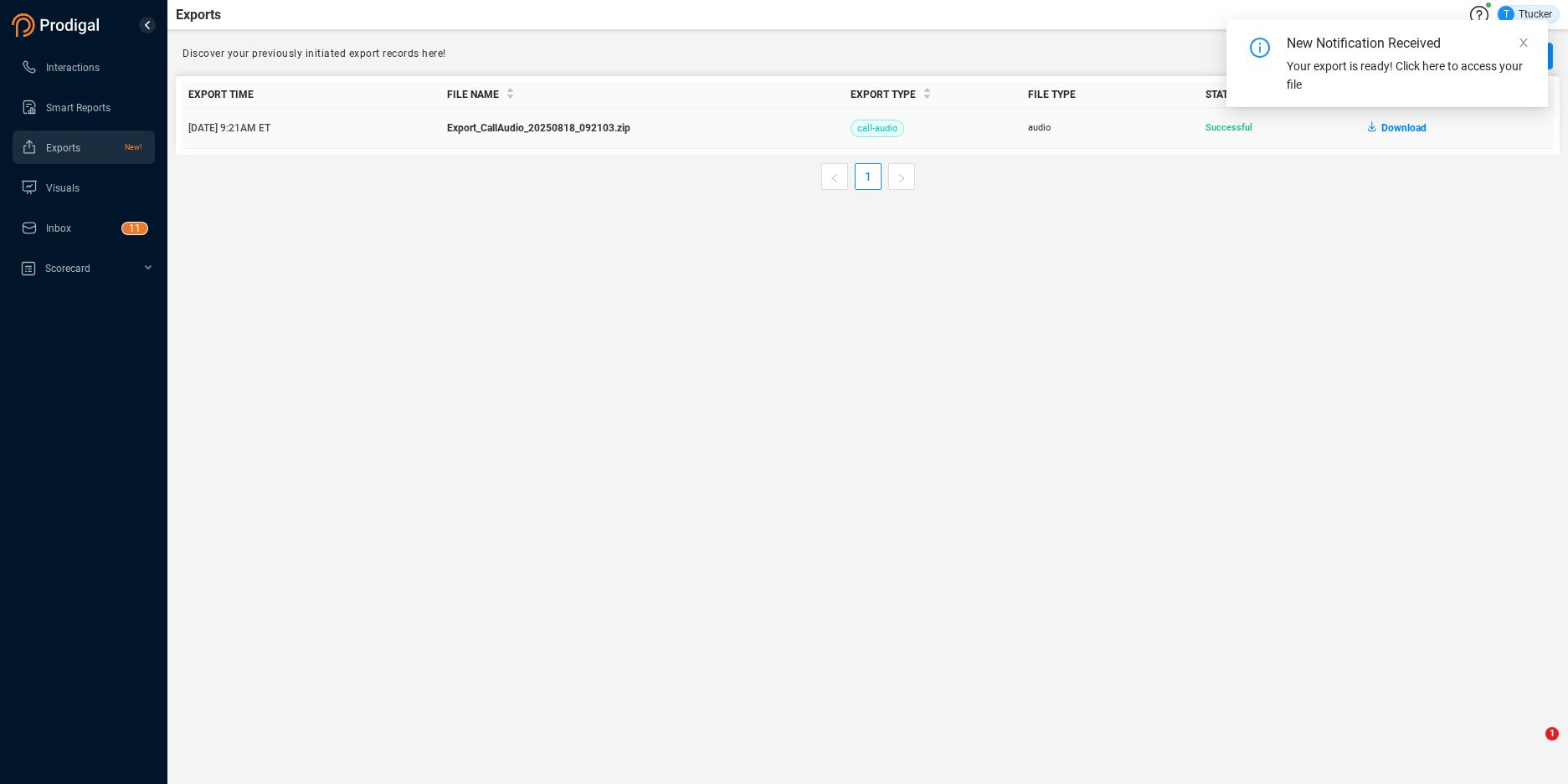
click at [1410, 130] on span "Download" at bounding box center [1404, 128] width 46 height 27
